Goal: Task Accomplishment & Management: Manage account settings

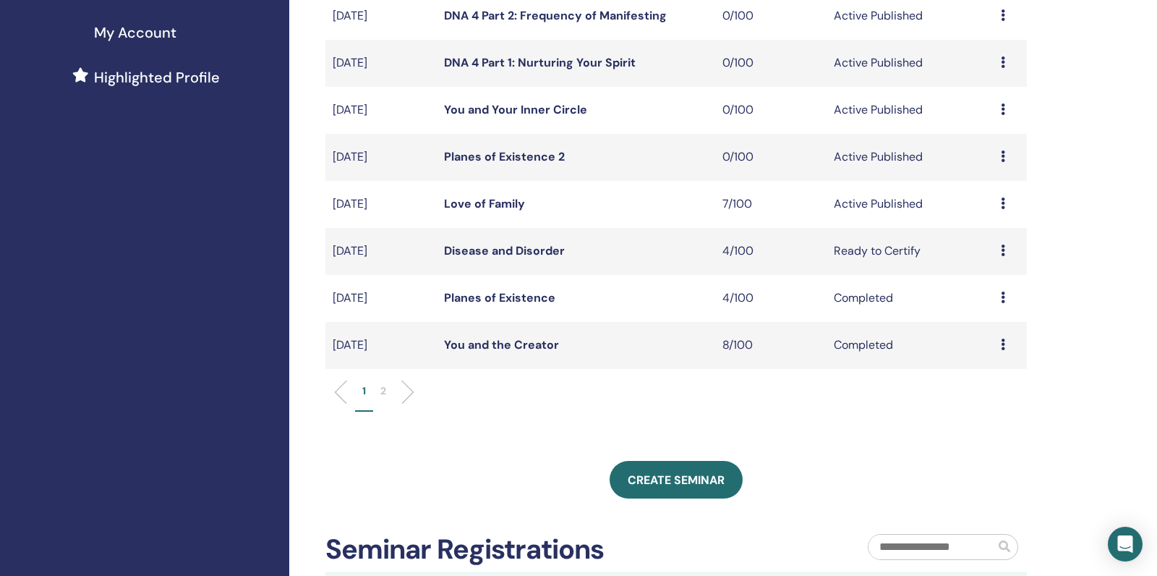
scroll to position [387, 0]
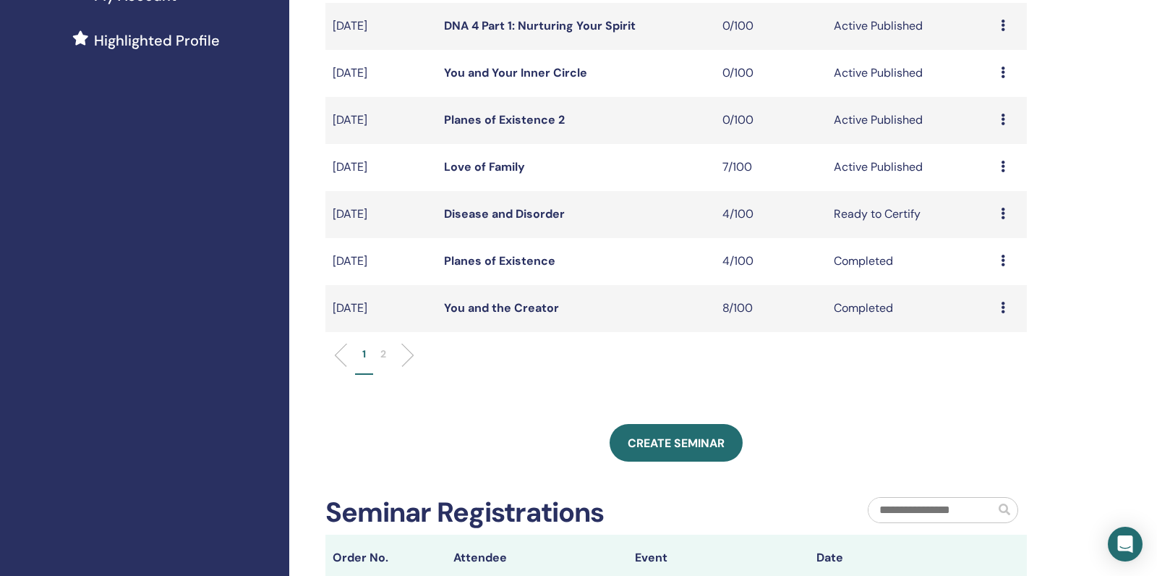
click at [498, 174] on link "Love of Family" at bounding box center [484, 166] width 81 height 15
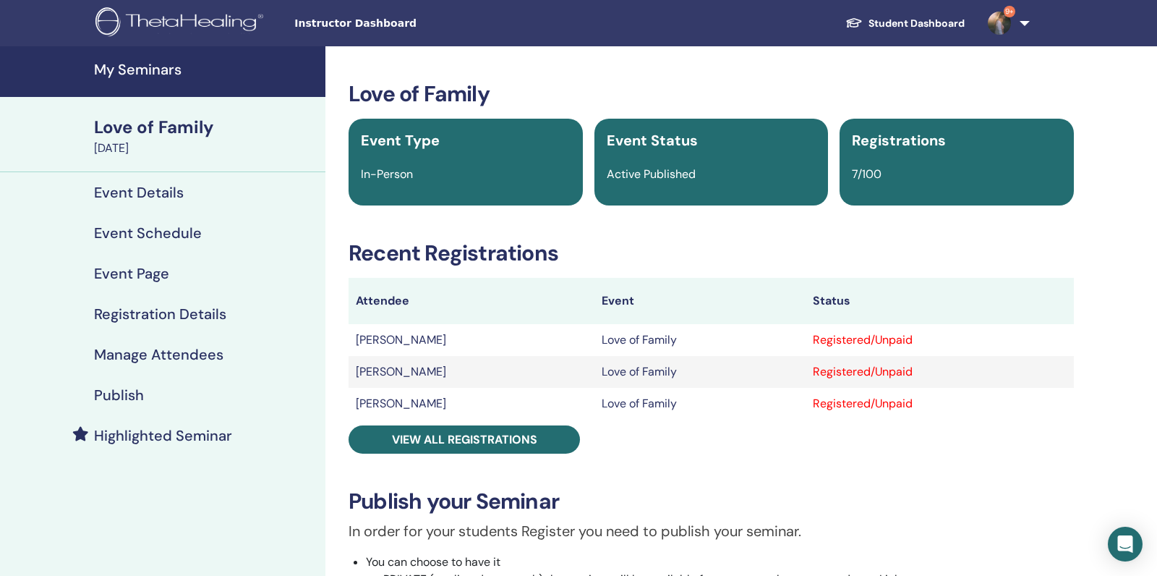
click at [508, 423] on div "Love of Family Event Type In-Person Event Status Active Published Registrations…" at bounding box center [711, 521] width 755 height 880
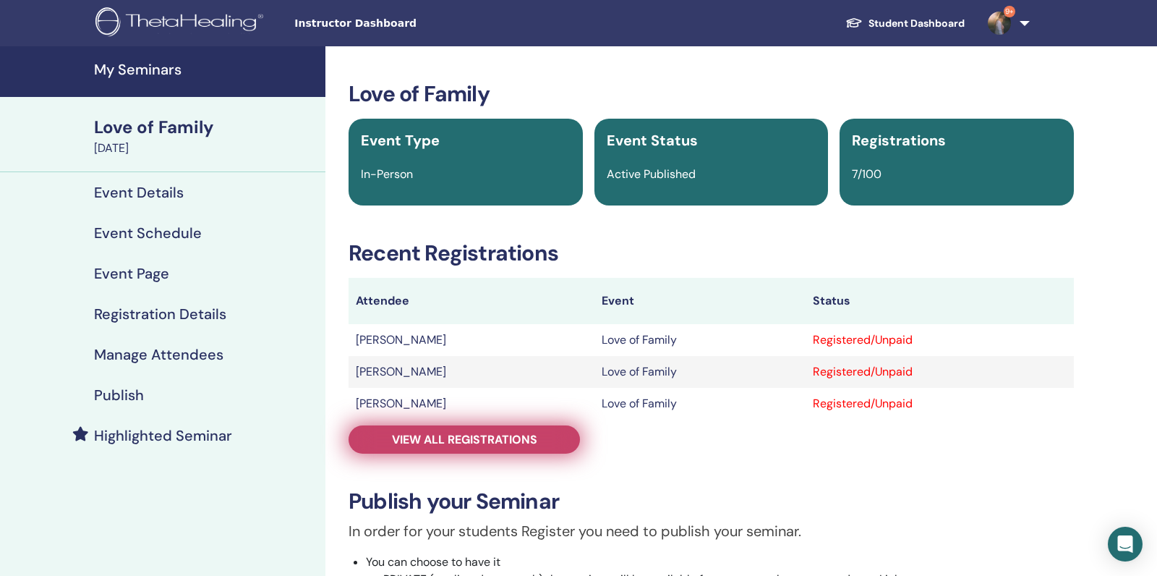
click at [498, 435] on span "View all registrations" at bounding box center [464, 439] width 145 height 15
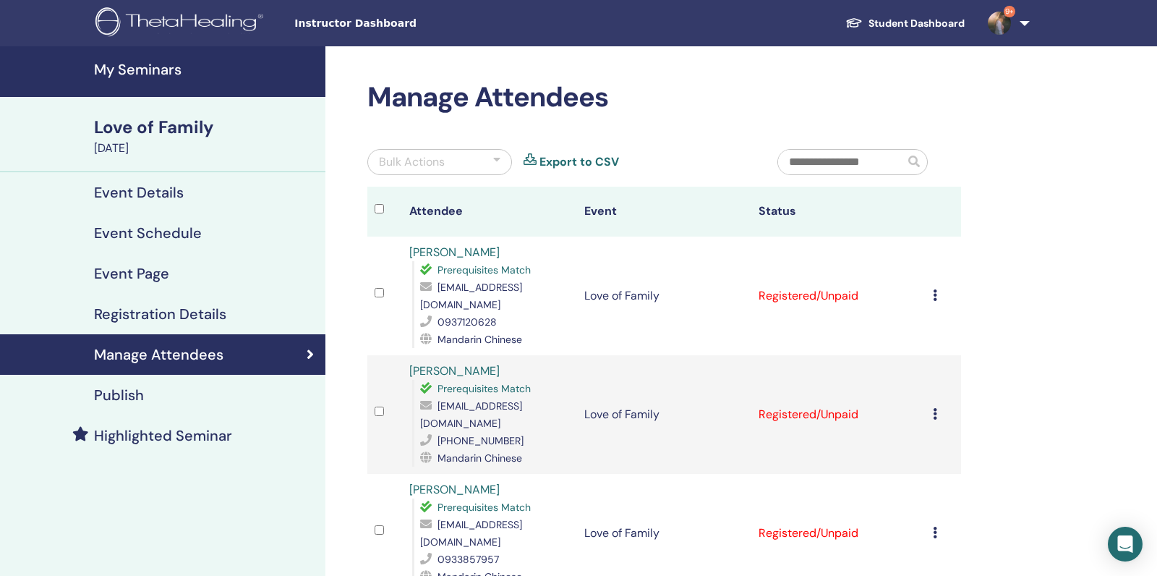
click at [939, 287] on div "Cancel Registration Do not auto-certify Mark as Paid Mark as Unpaid Mark as Abs…" at bounding box center [943, 295] width 20 height 17
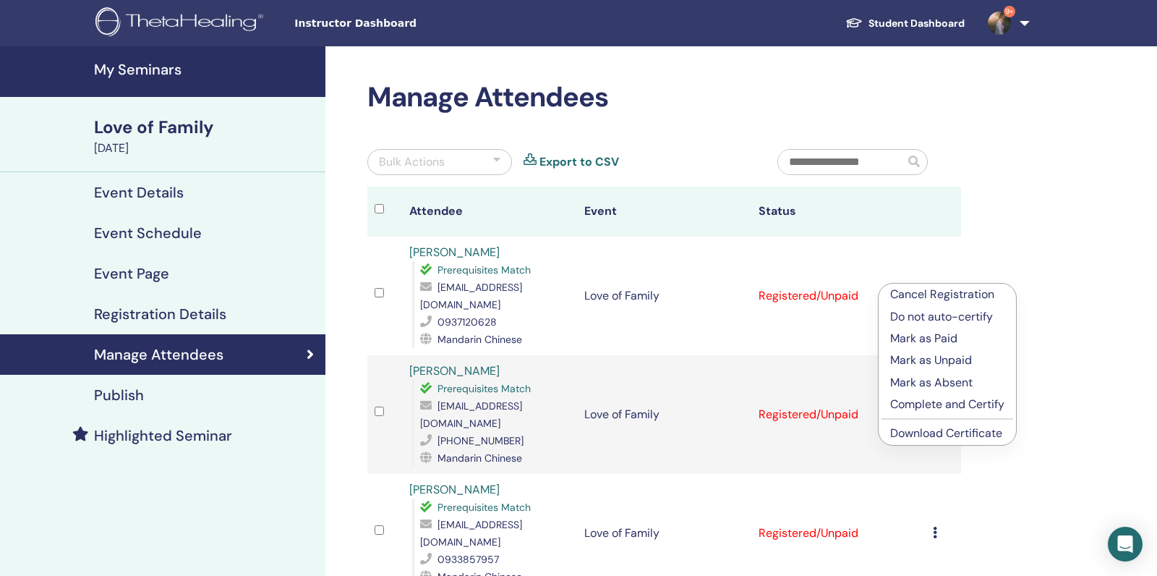
click at [911, 402] on p "Complete and Certify" at bounding box center [948, 404] width 114 height 17
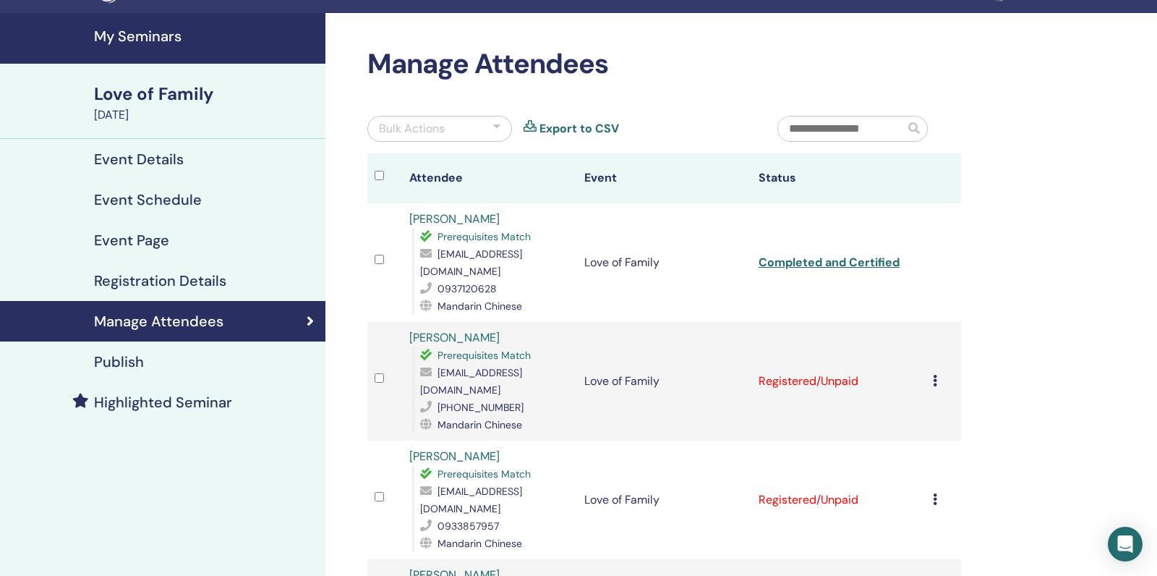
scroll to position [74, 0]
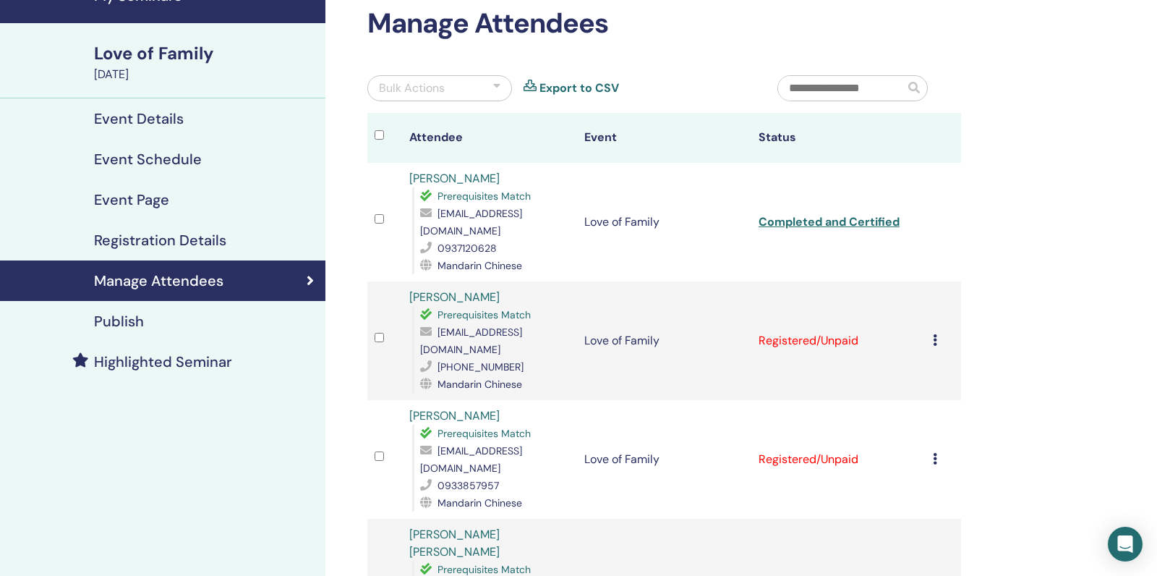
click at [936, 334] on icon at bounding box center [935, 340] width 4 height 12
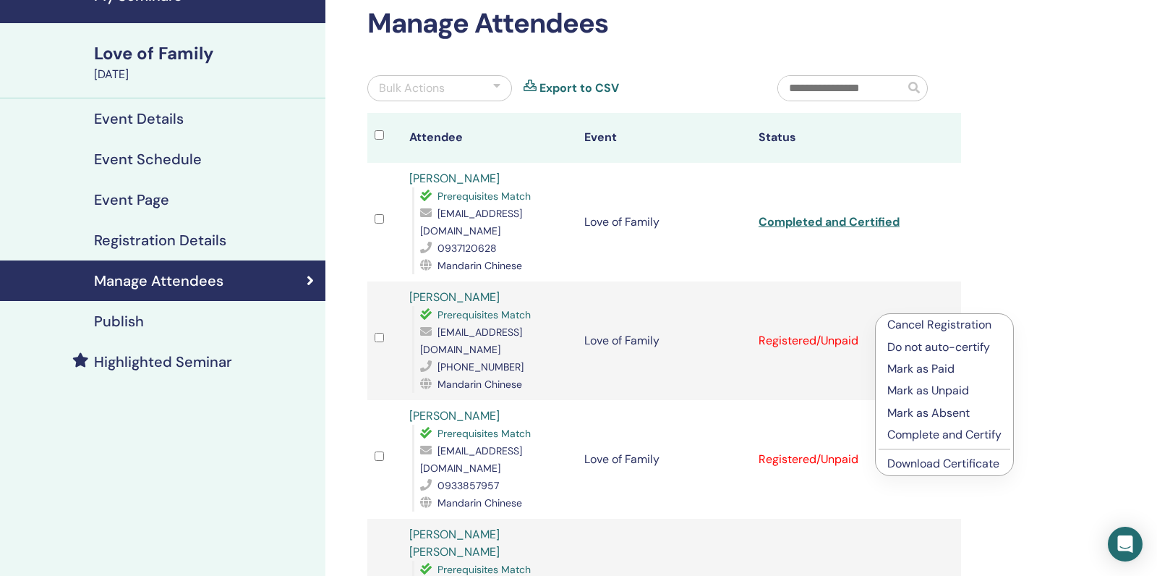
click at [914, 432] on p "Complete and Certify" at bounding box center [945, 434] width 114 height 17
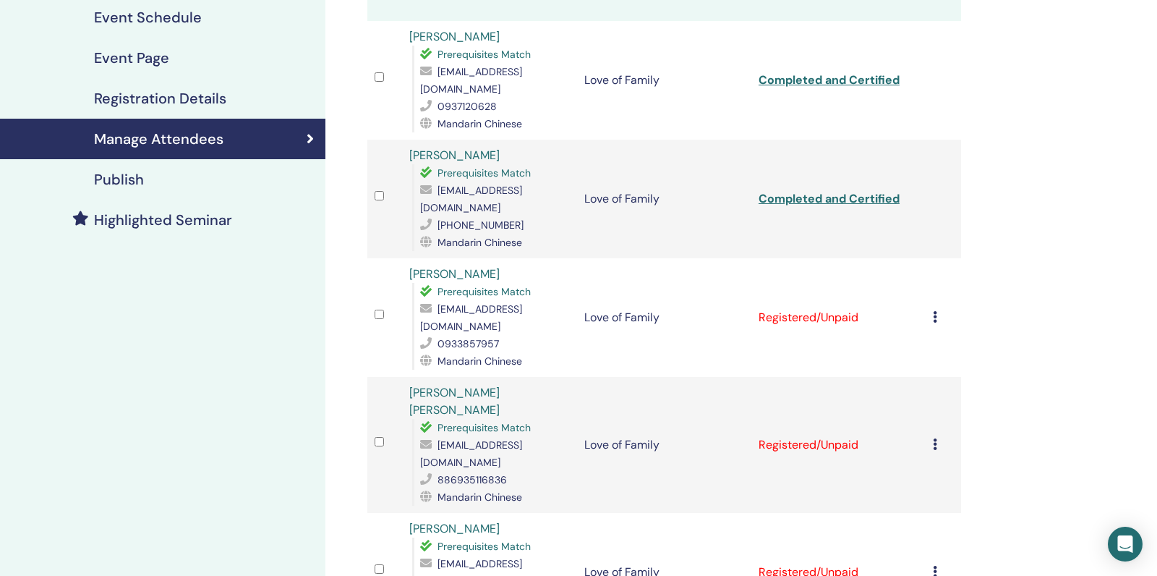
scroll to position [226, 0]
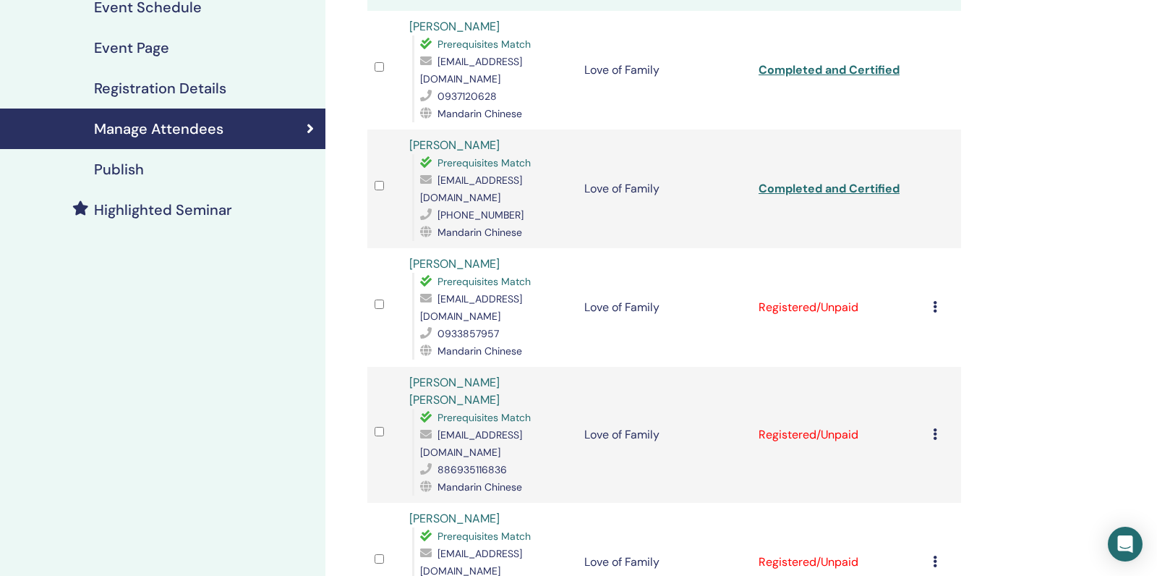
click at [934, 301] on icon at bounding box center [935, 307] width 4 height 12
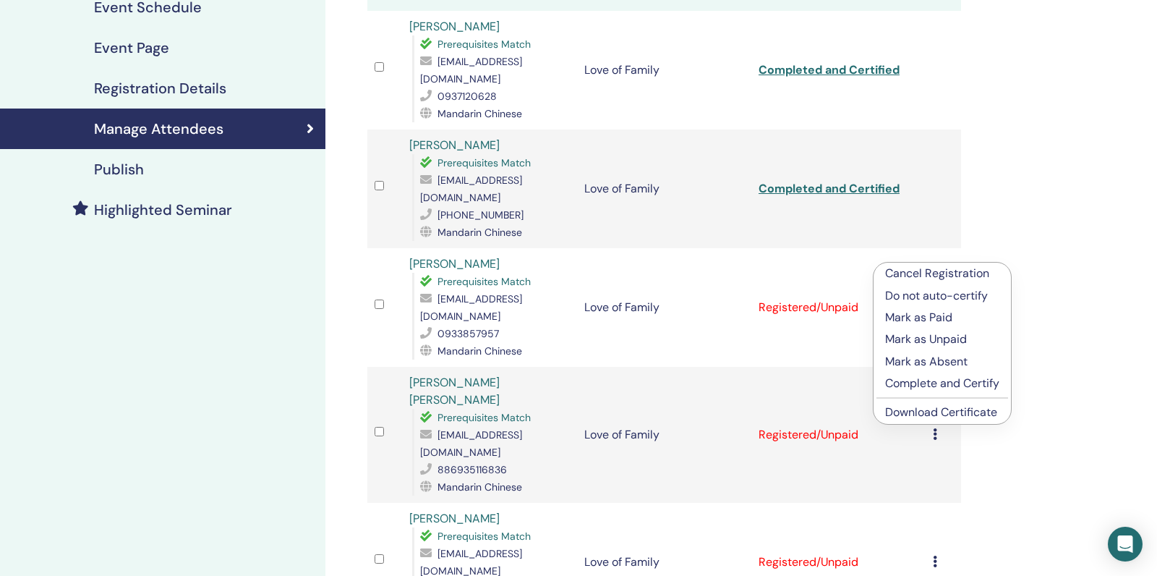
click at [921, 381] on p "Complete and Certify" at bounding box center [942, 383] width 114 height 17
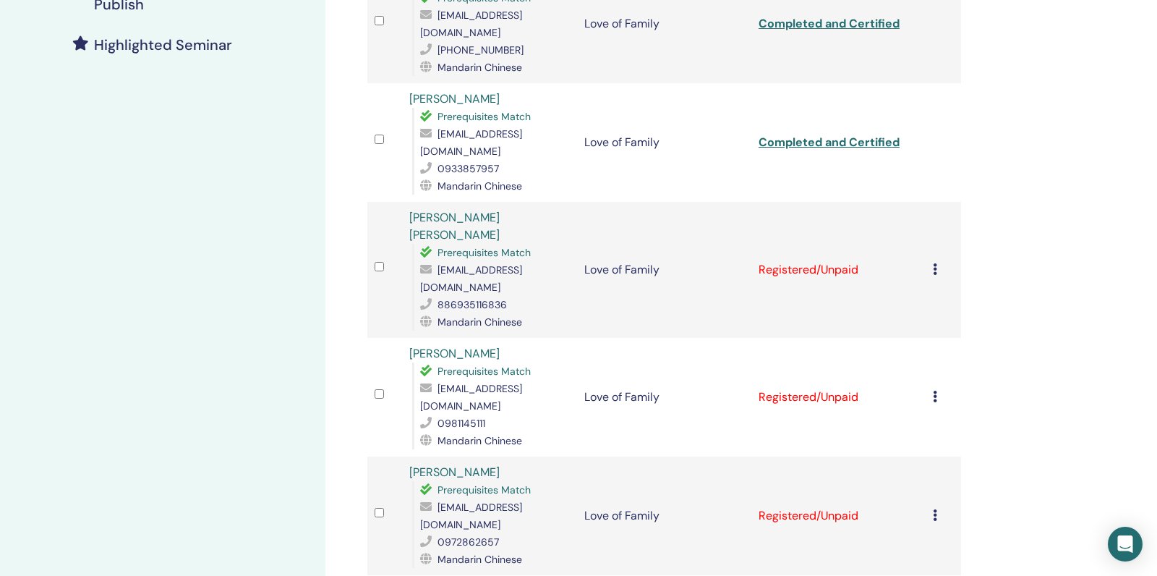
scroll to position [420, 0]
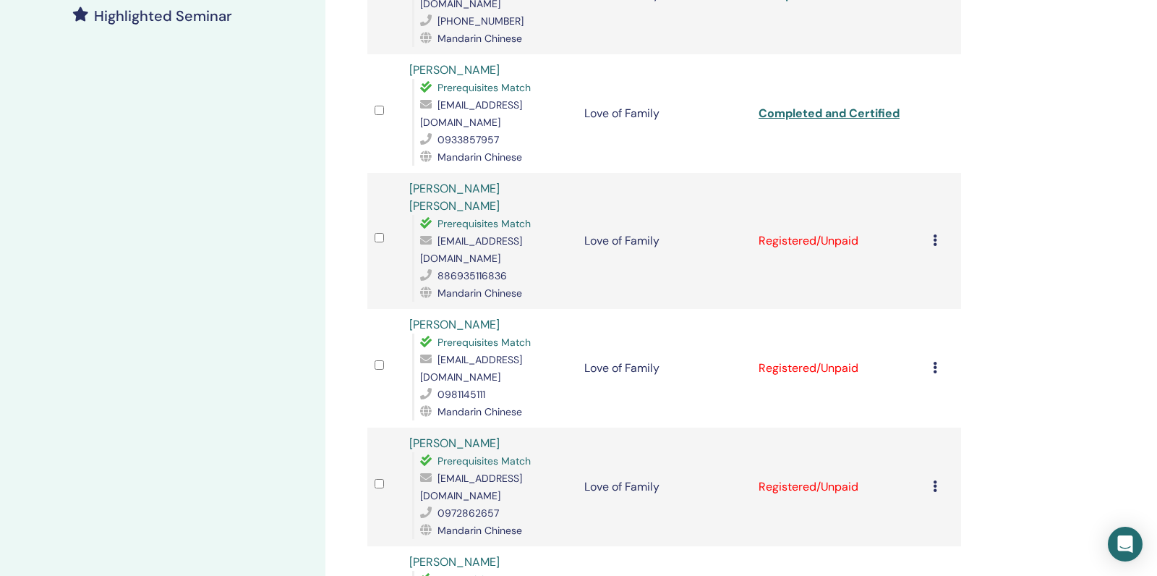
click at [933, 234] on icon at bounding box center [935, 240] width 4 height 12
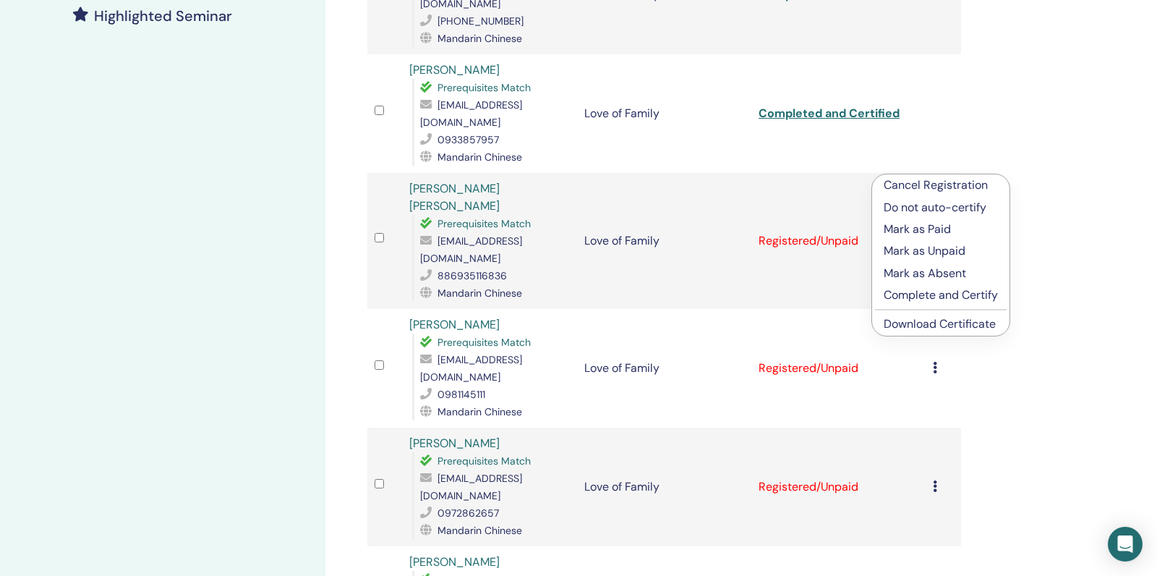
click at [912, 289] on p "Complete and Certify" at bounding box center [941, 294] width 114 height 17
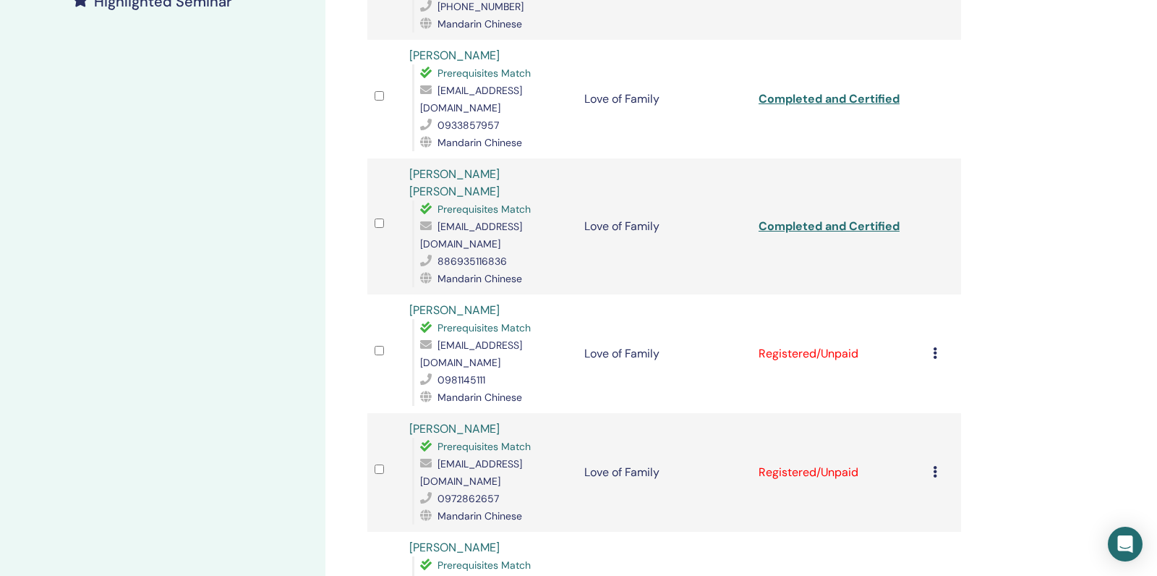
scroll to position [635, 0]
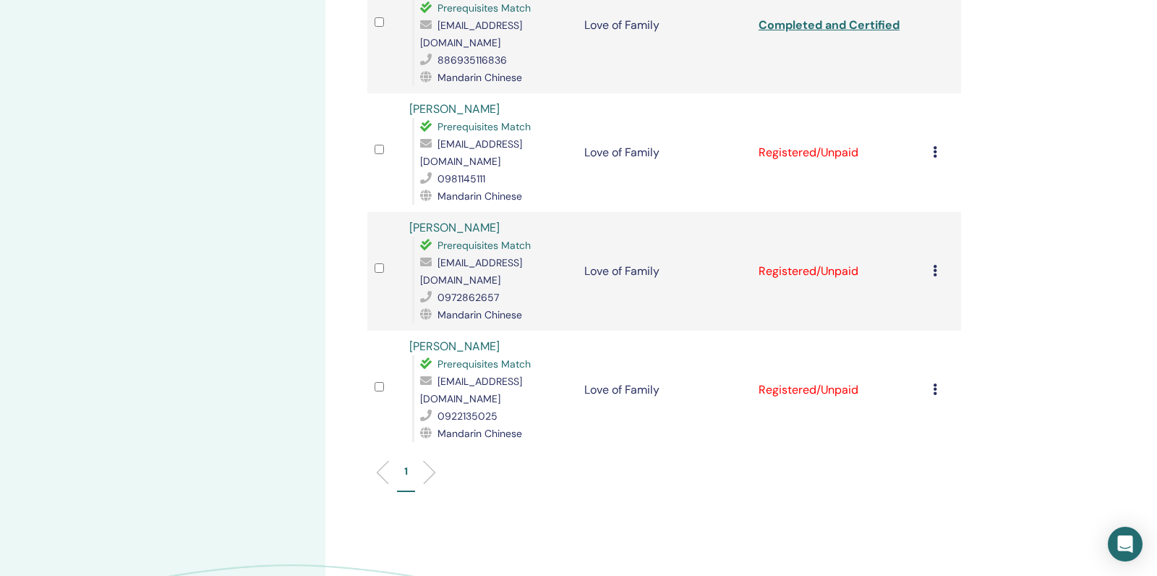
click at [938, 144] on div "Cancel Registration Do not auto-certify Mark as Paid Mark as Unpaid Mark as Abs…" at bounding box center [943, 152] width 20 height 17
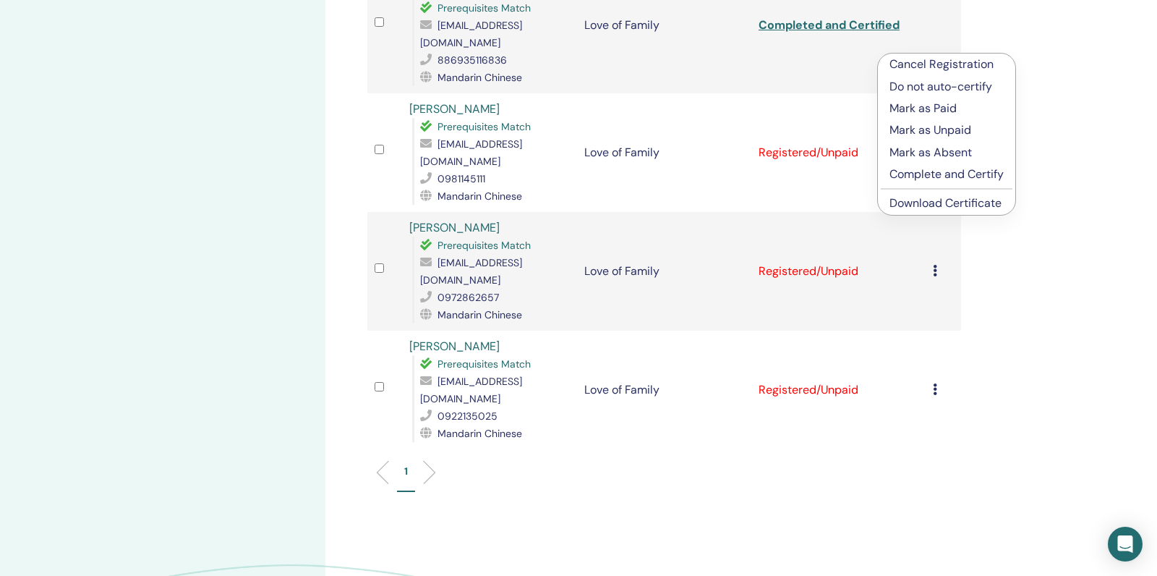
click at [919, 179] on p "Complete and Certify" at bounding box center [947, 174] width 114 height 17
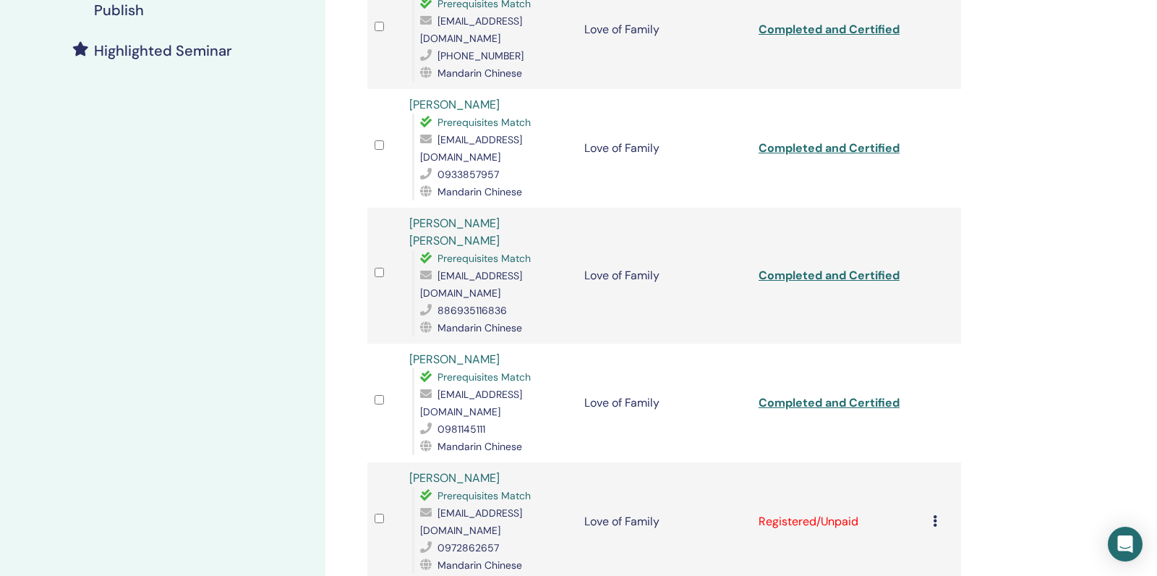
scroll to position [416, 0]
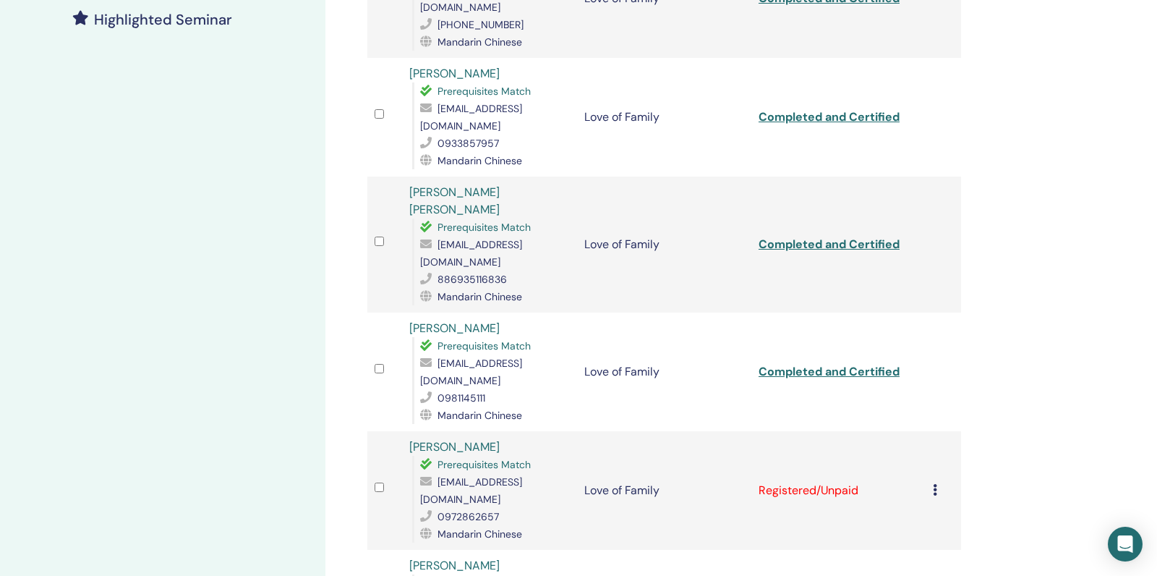
click at [935, 484] on icon at bounding box center [935, 490] width 4 height 12
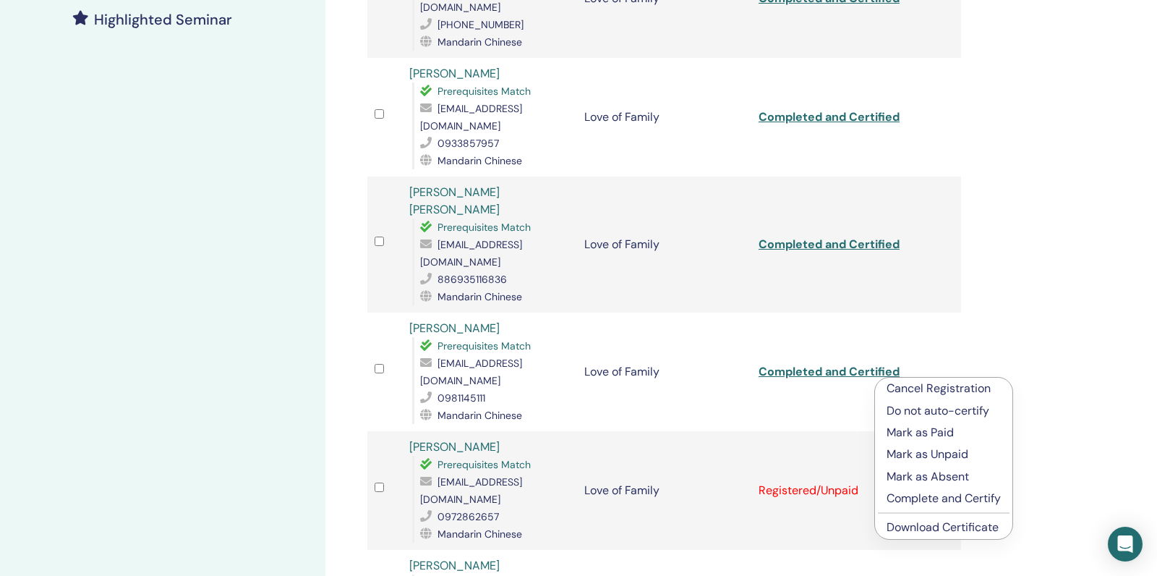
click at [919, 498] on p "Complete and Certify" at bounding box center [944, 498] width 114 height 17
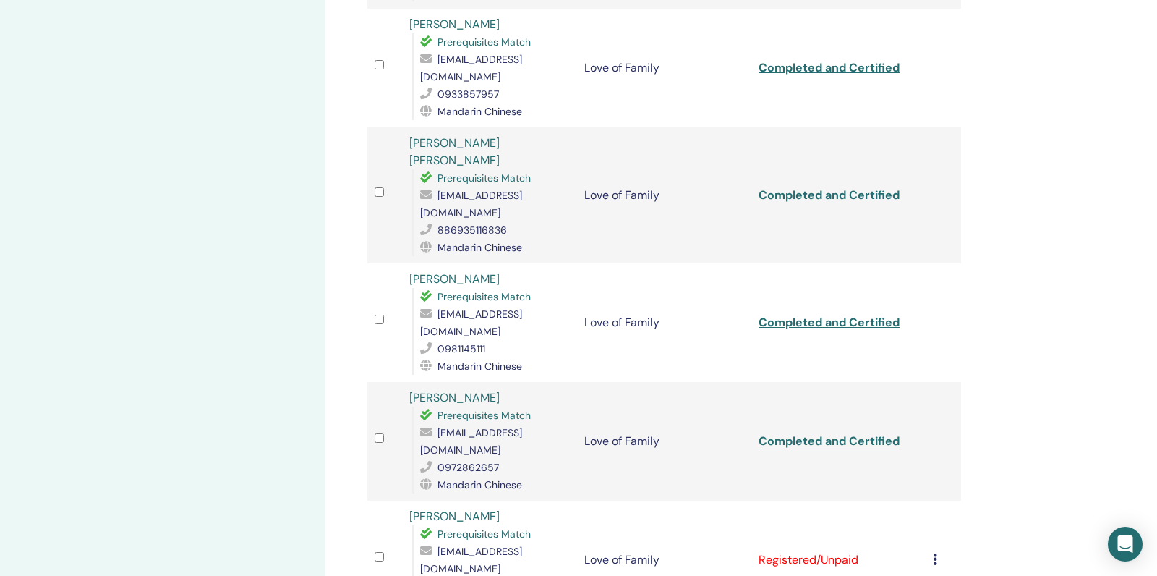
scroll to position [684, 0]
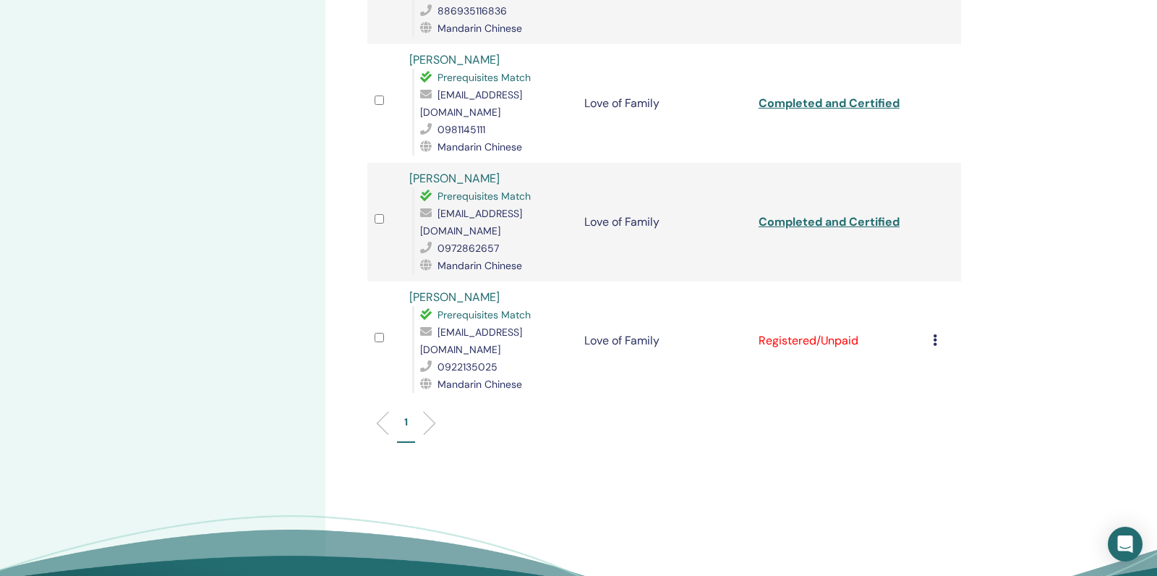
click at [936, 334] on icon at bounding box center [935, 340] width 4 height 12
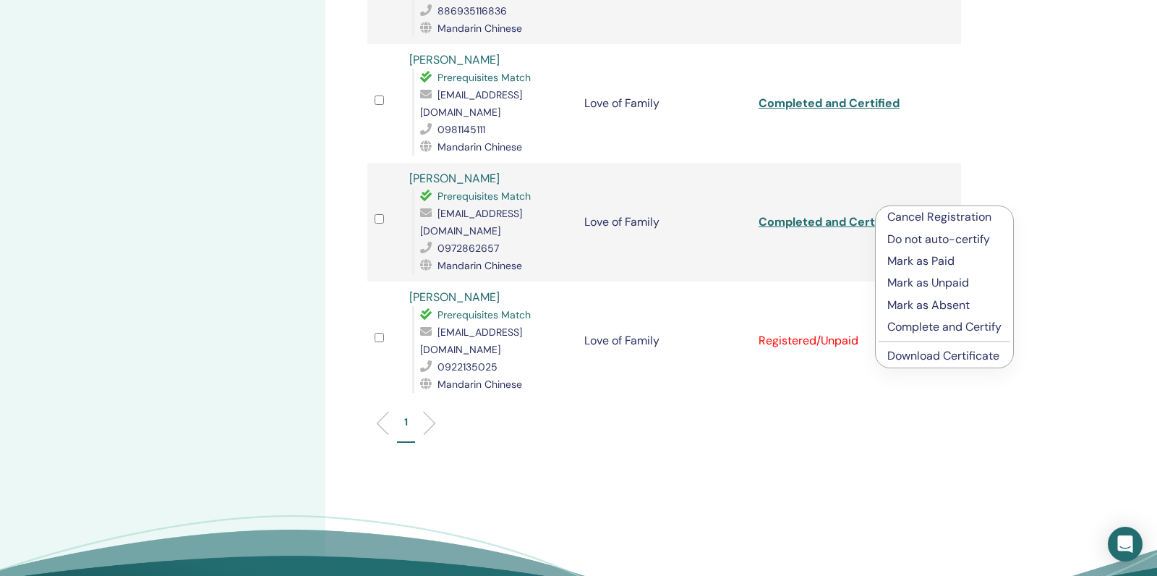
click at [917, 323] on p "Complete and Certify" at bounding box center [945, 326] width 114 height 17
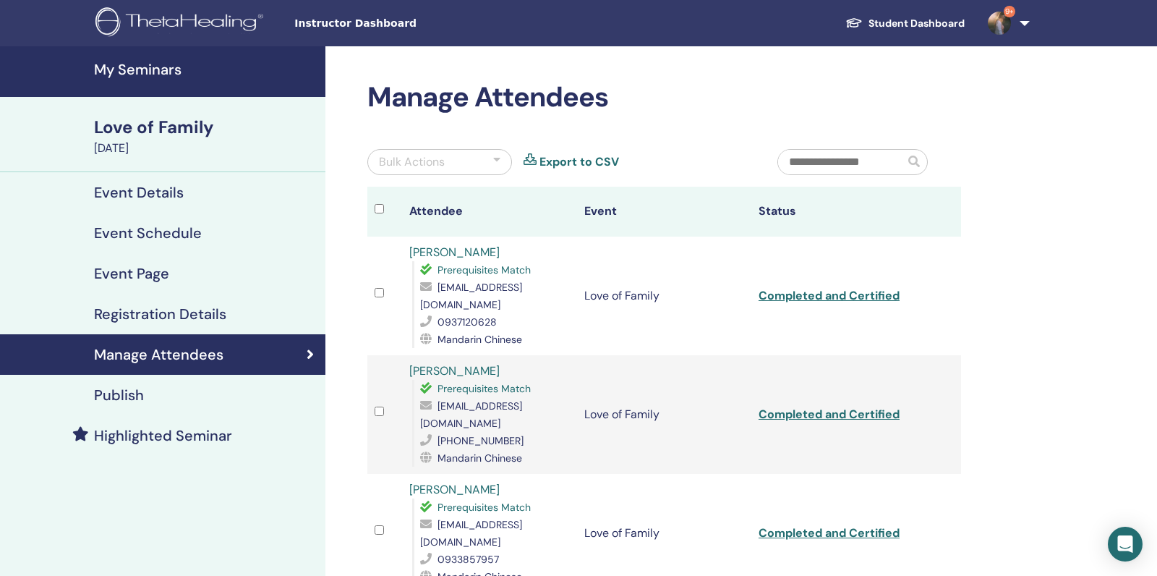
click at [158, 77] on h4 "My Seminars" at bounding box center [205, 69] width 223 height 17
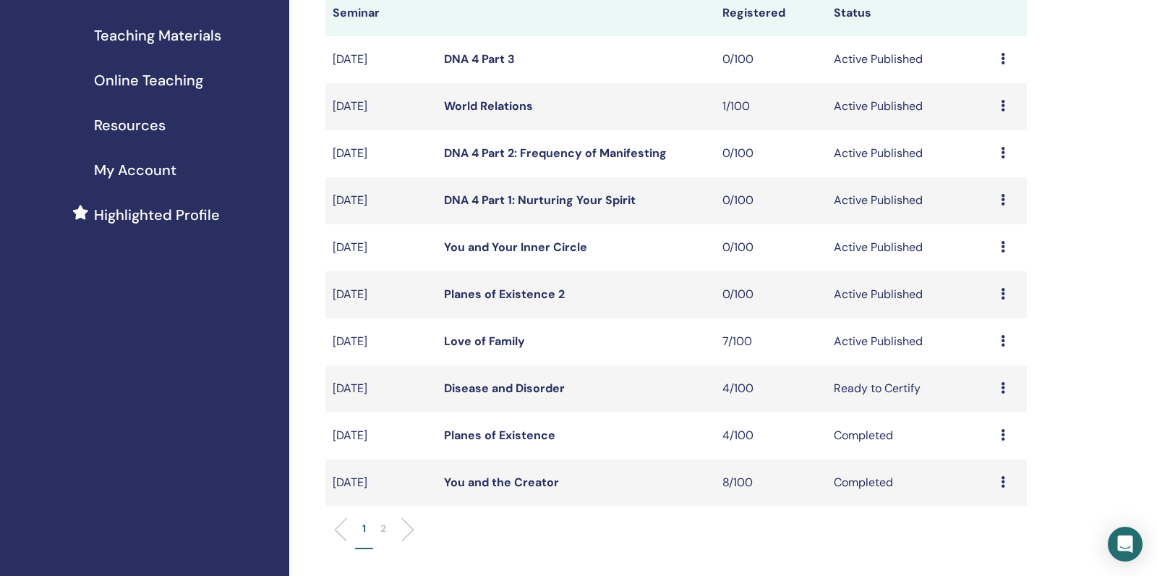
scroll to position [192, 0]
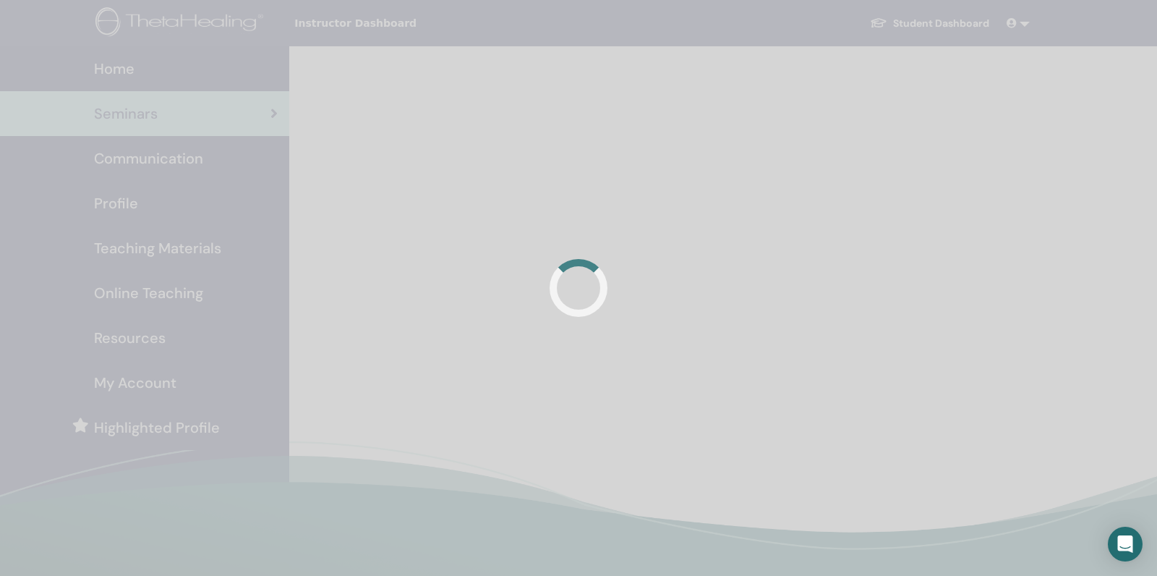
scroll to position [192, 0]
